Goal: Connect with others: Connect with others

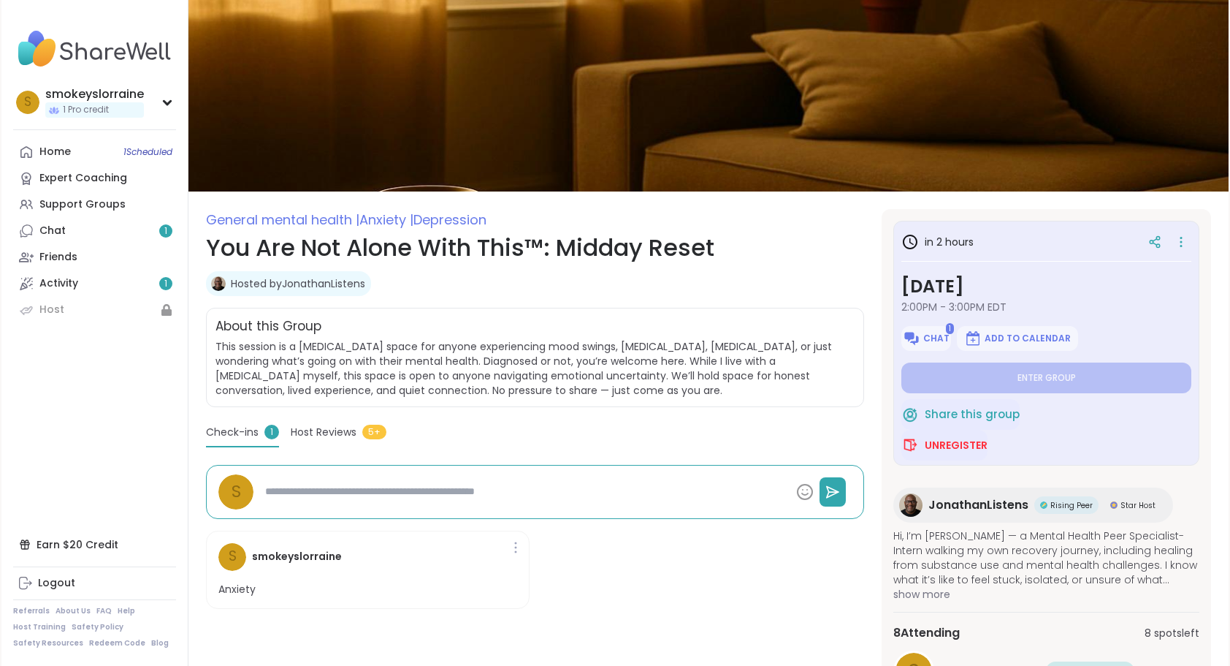
click at [324, 432] on span "Host Reviews" at bounding box center [324, 431] width 66 height 15
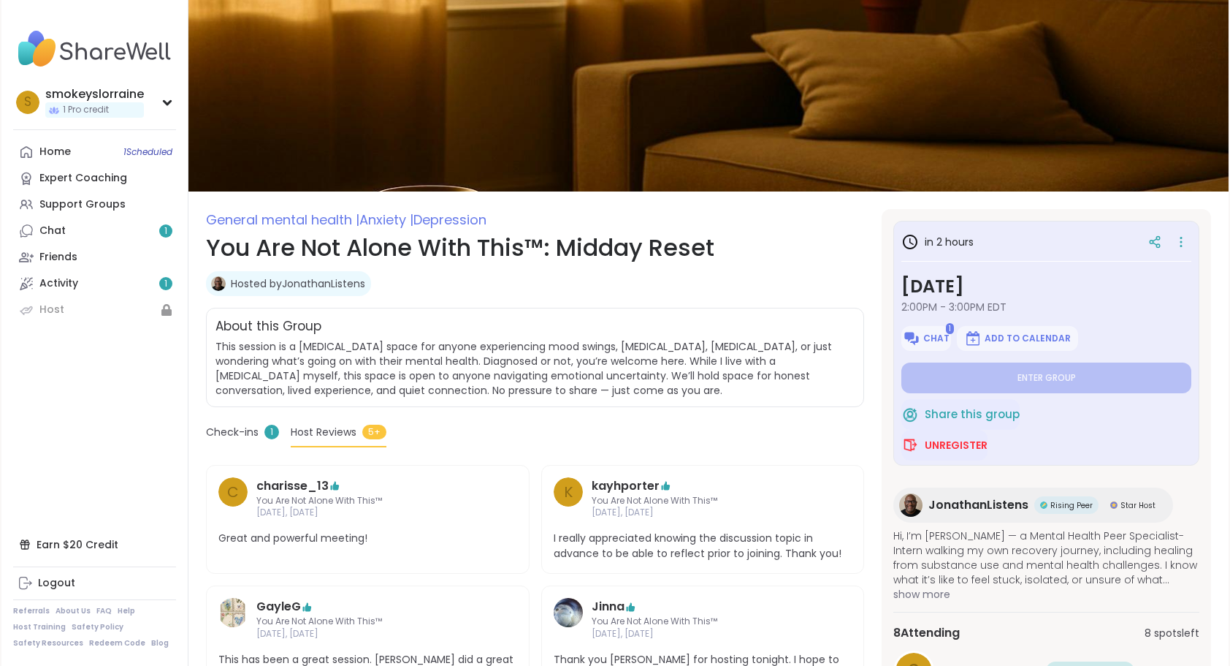
click at [254, 283] on link "Hosted by JonathanListens" at bounding box center [298, 283] width 134 height 15
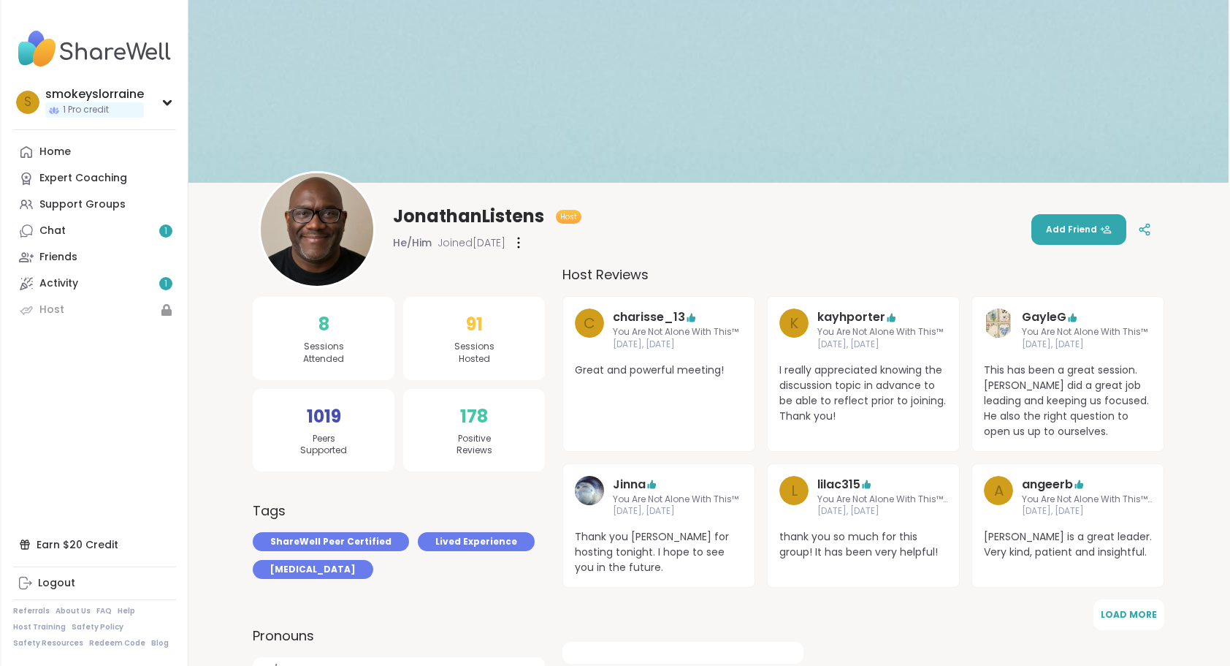
click at [314, 237] on img at bounding box center [317, 229] width 113 height 113
click at [565, 216] on span "Host" at bounding box center [568, 216] width 17 height 11
click at [354, 235] on img at bounding box center [317, 229] width 113 height 113
click at [425, 218] on span "JonathanListens" at bounding box center [468, 216] width 151 height 23
click at [563, 221] on span "Host" at bounding box center [568, 216] width 17 height 11
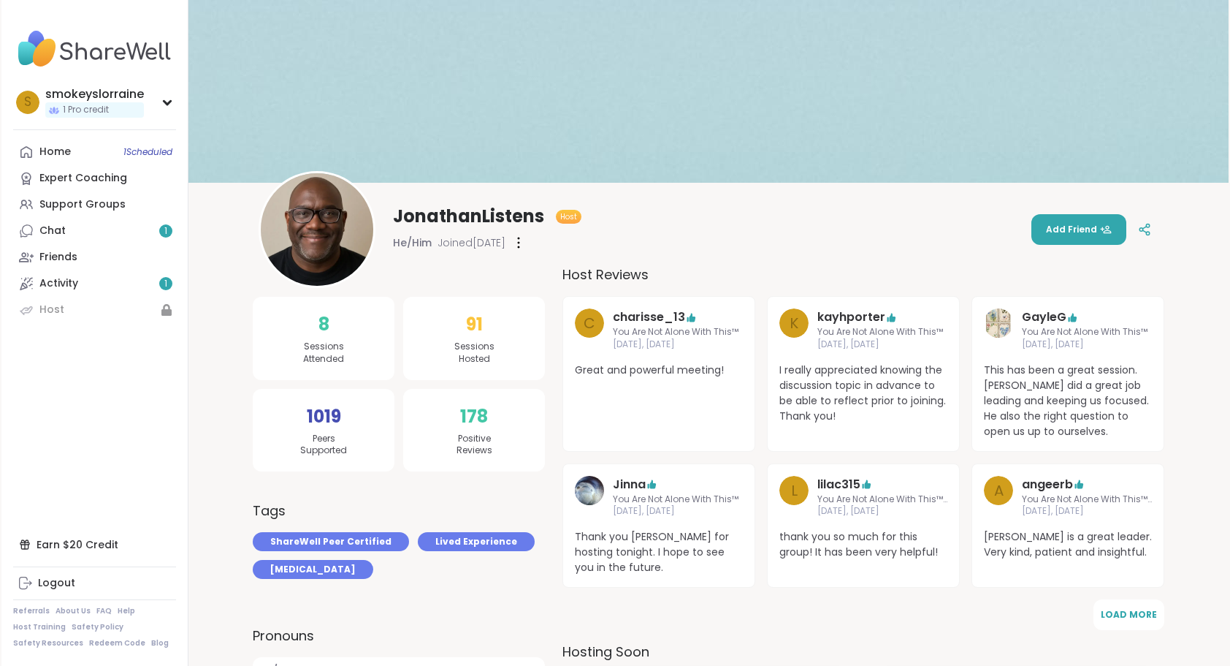
click at [831, 245] on div "JonathanListens Host He/Him Joined Jul 2025 Add Friend" at bounding box center [709, 229] width 900 height 117
click at [1074, 227] on span "Add Friend" at bounding box center [1079, 229] width 66 height 13
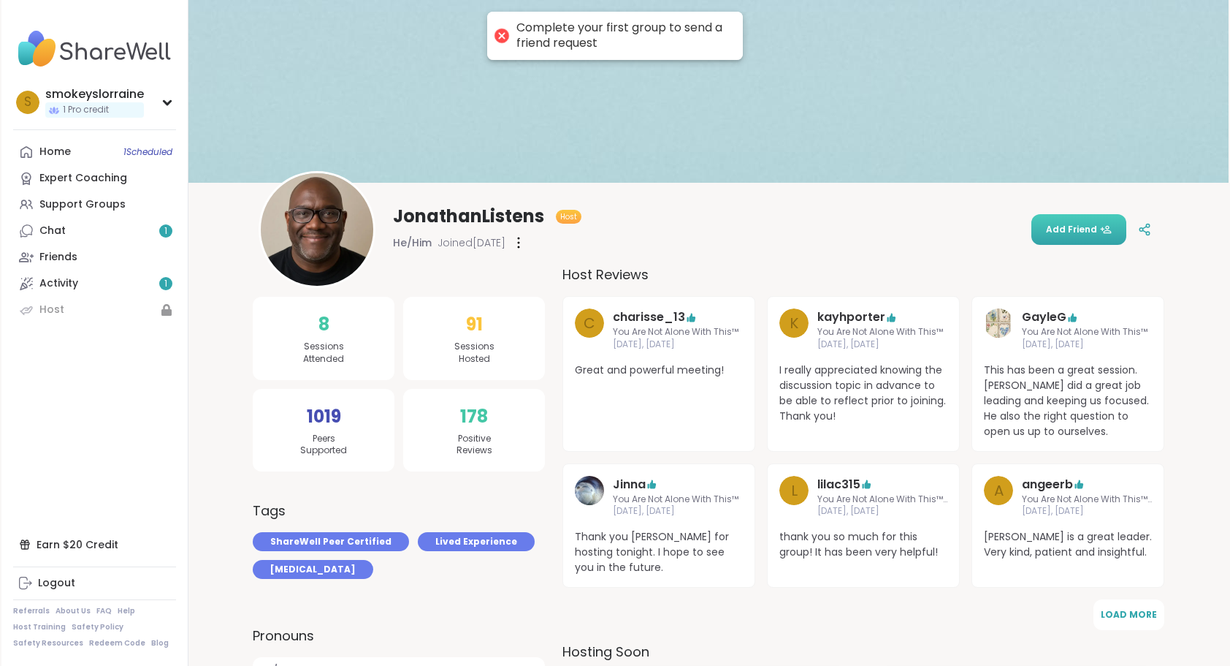
click at [1121, 232] on button "Add Friend" at bounding box center [1079, 229] width 95 height 31
click at [1141, 221] on div at bounding box center [1145, 229] width 26 height 26
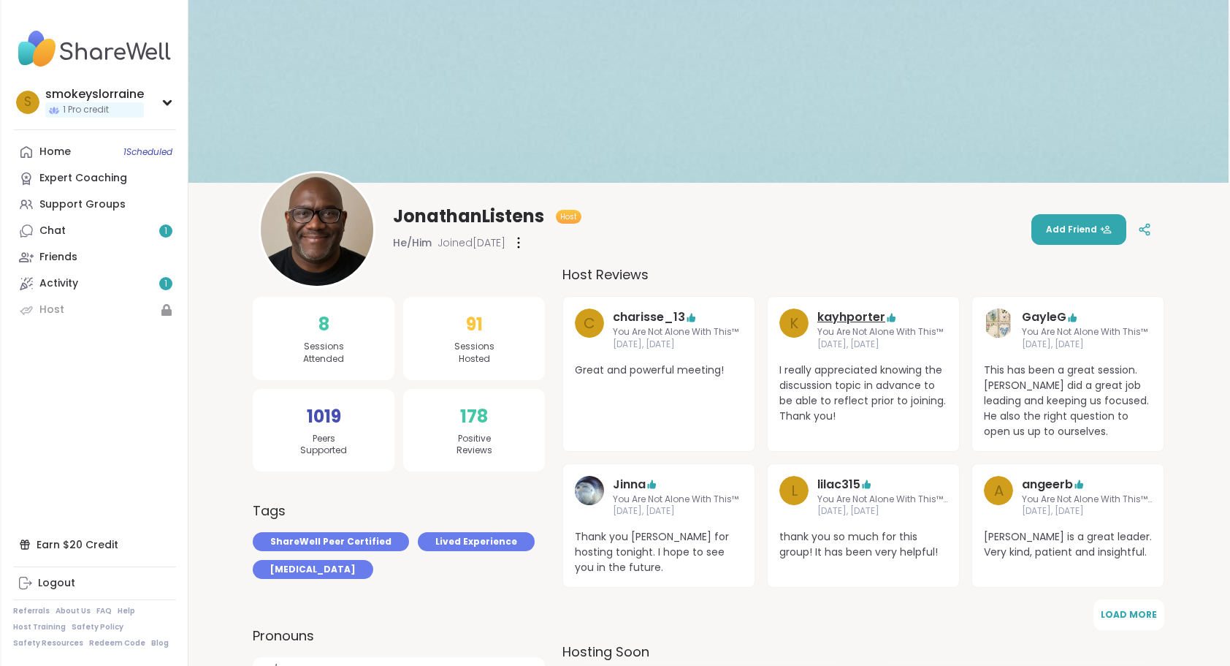
click at [856, 320] on link "kayhporter" at bounding box center [851, 317] width 68 height 18
